Goal: Information Seeking & Learning: Find specific fact

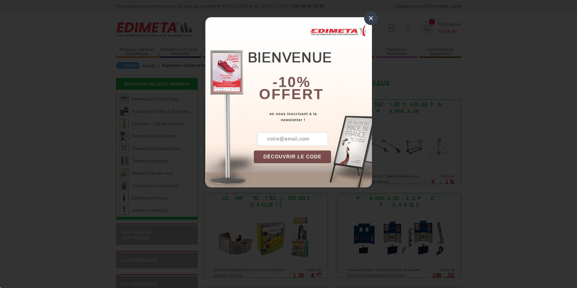
click at [307, 140] on input "text" at bounding box center [292, 139] width 71 height 14
type input "atelierarela@gmail.com"
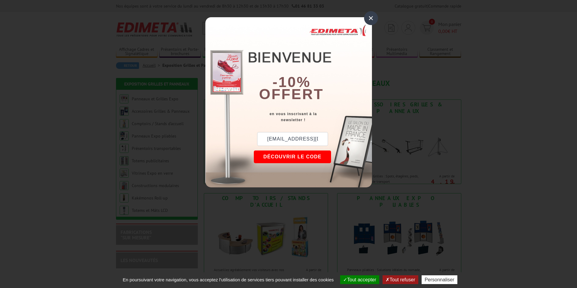
click at [318, 158] on button "DÉCOUVRIR LE CODE" at bounding box center [292, 157] width 77 height 13
drag, startPoint x: 285, startPoint y: 138, endPoint x: 260, endPoint y: 138, distance: 25.4
click at [260, 138] on div "New10" at bounding box center [283, 139] width 59 height 14
copy div "New10"
click at [372, 16] on div "×" at bounding box center [371, 18] width 14 height 14
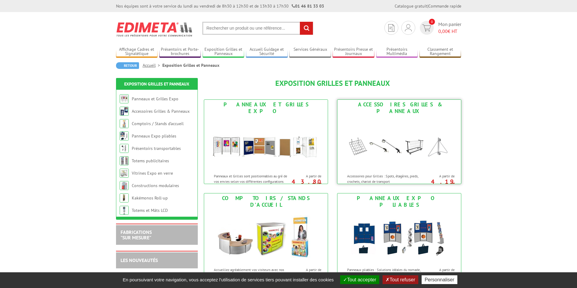
click at [379, 104] on div "Accessoires Grilles & Panneaux" at bounding box center [399, 107] width 120 height 13
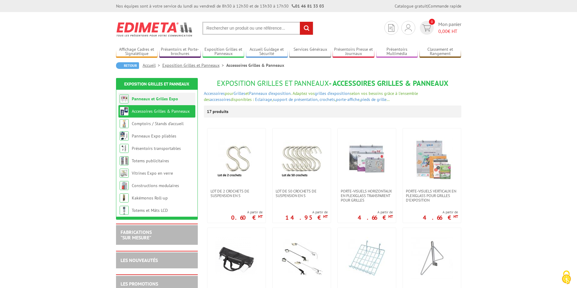
click at [164, 98] on link "Panneaux et Grilles Expo" at bounding box center [155, 98] width 46 height 5
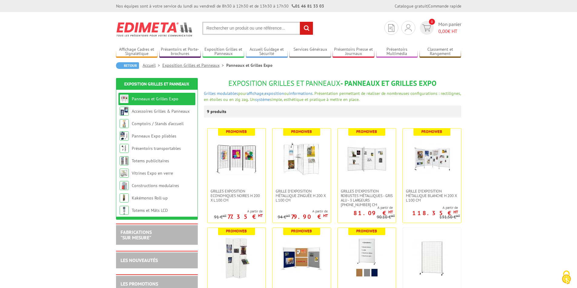
click at [226, 27] on input "text" at bounding box center [257, 28] width 111 height 13
type input "pieds grilles"
click at [300, 22] on input "rechercher" at bounding box center [306, 28] width 13 height 13
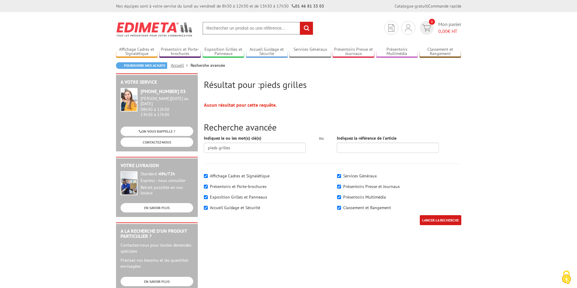
click at [234, 28] on input "text" at bounding box center [257, 28] width 111 height 13
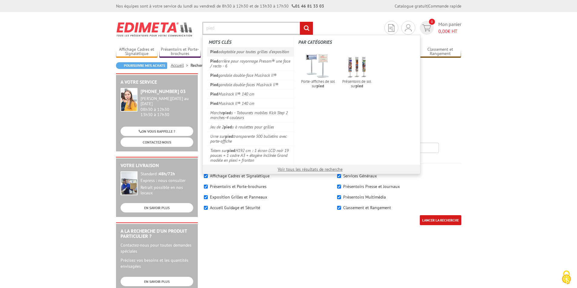
type input "pied"
click at [239, 53] on link "Pied adaptable pour toutes grilles d'exposition" at bounding box center [250, 51] width 87 height 9
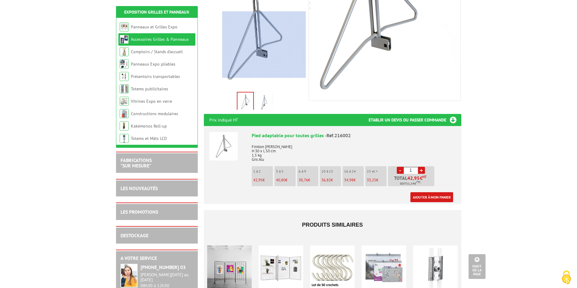
scroll to position [182, 0]
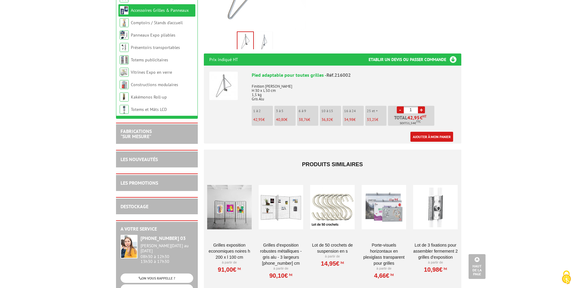
click at [267, 39] on img at bounding box center [264, 42] width 15 height 19
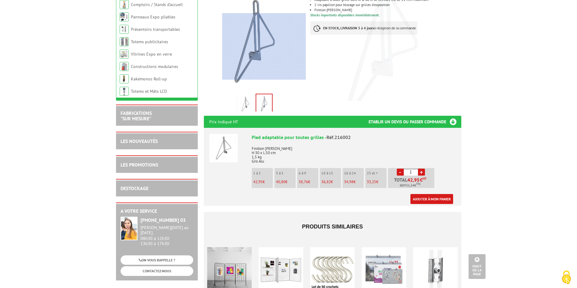
scroll to position [61, 0]
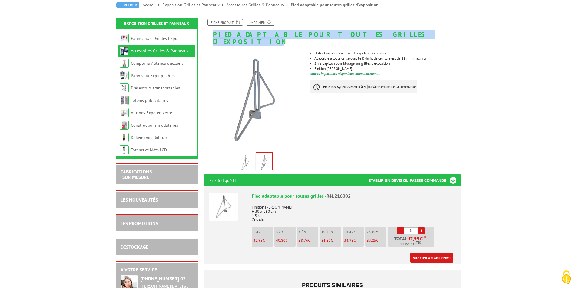
drag, startPoint x: 213, startPoint y: 34, endPoint x: 377, endPoint y: 34, distance: 163.2
click at [377, 34] on h1 "Pied adaptable pour toutes grilles d'exposition" at bounding box center [332, 32] width 266 height 26
copy h1 "Pied adaptable pour toutes grilles d'exposition"
